Goal: Task Accomplishment & Management: Use online tool/utility

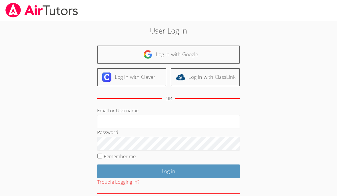
click at [193, 118] on input "Email or Username" at bounding box center [168, 122] width 143 height 14
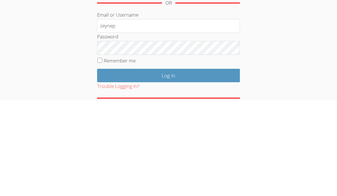
type input "zeynep"
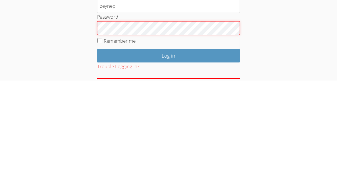
click at [169, 164] on input "Log in" at bounding box center [168, 170] width 143 height 13
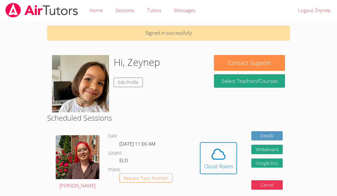
click at [221, 160] on icon at bounding box center [219, 154] width 16 height 16
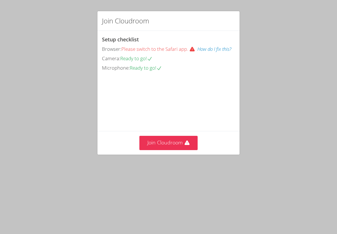
click at [179, 150] on button "Join Cloudroom" at bounding box center [169, 143] width 59 height 14
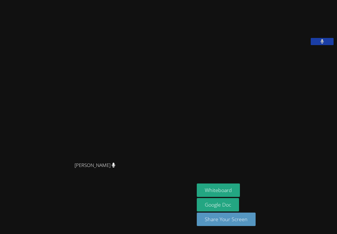
click at [230, 191] on button "Whiteboard" at bounding box center [218, 190] width 43 height 13
